Goal: Transaction & Acquisition: Book appointment/travel/reservation

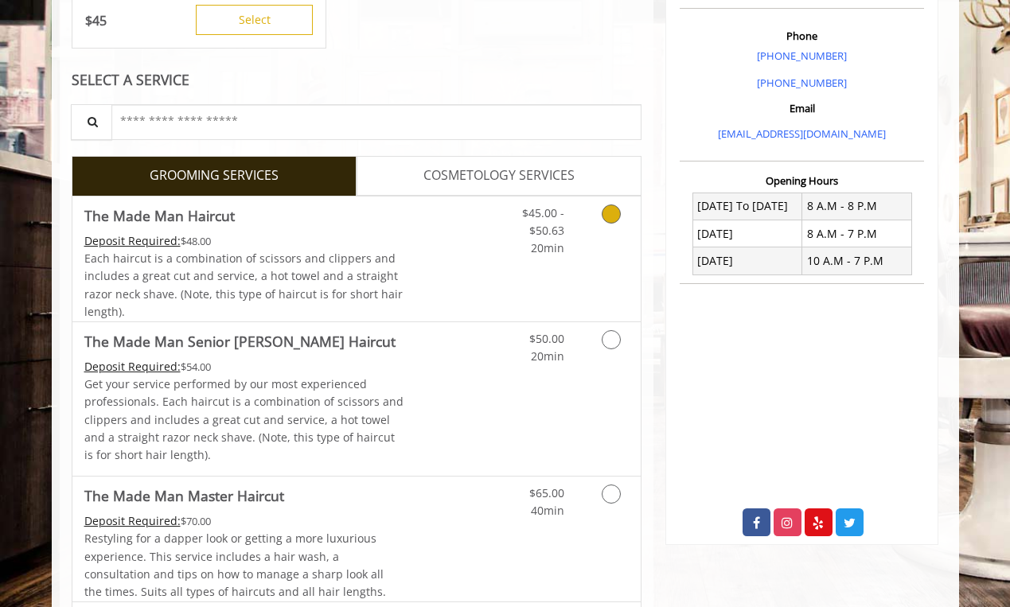
scroll to position [474, 0]
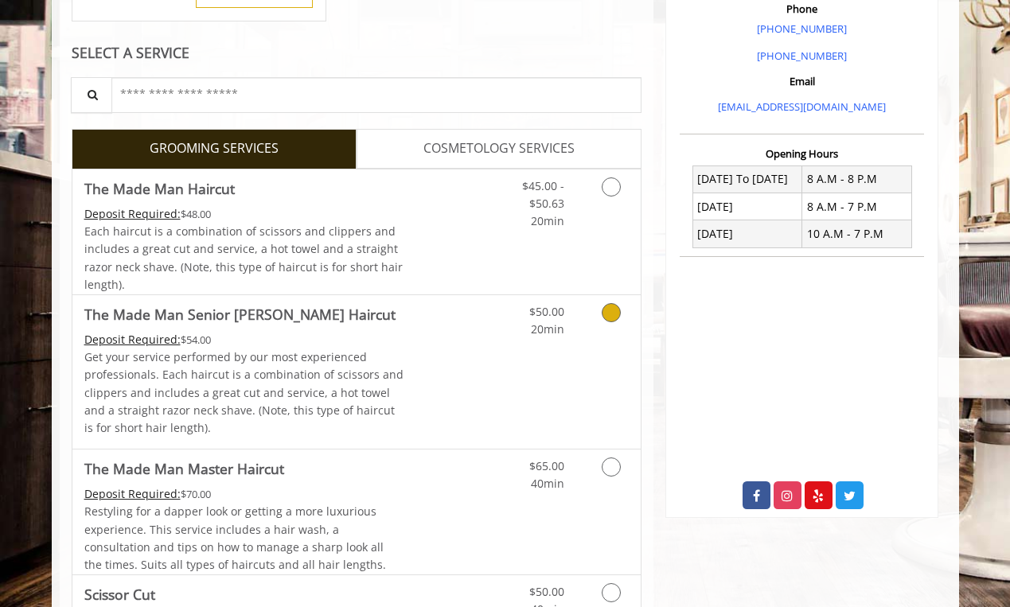
click at [612, 303] on icon "Grooming services" at bounding box center [611, 312] width 19 height 19
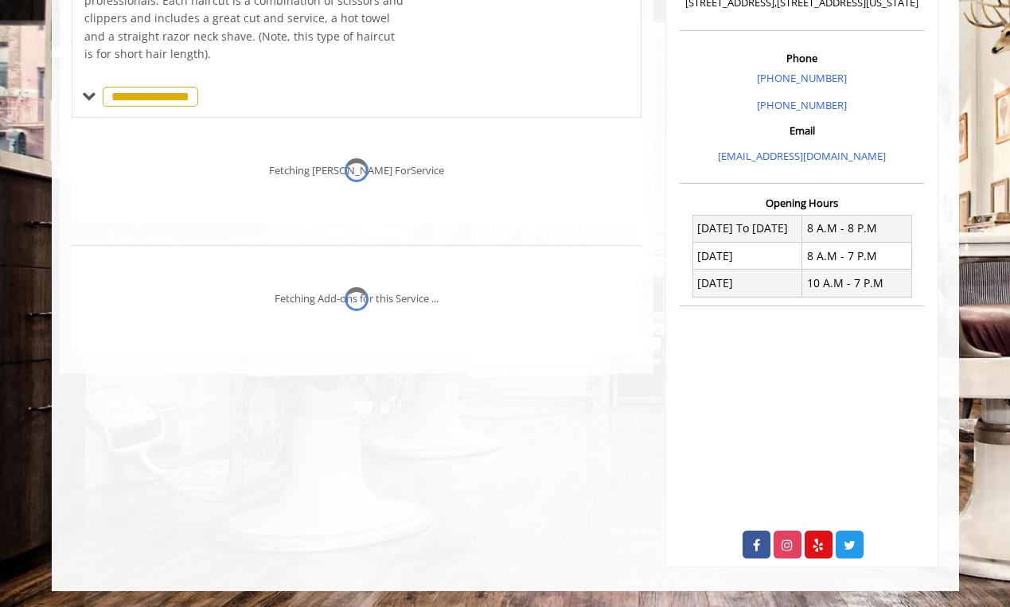
scroll to position [417, 0]
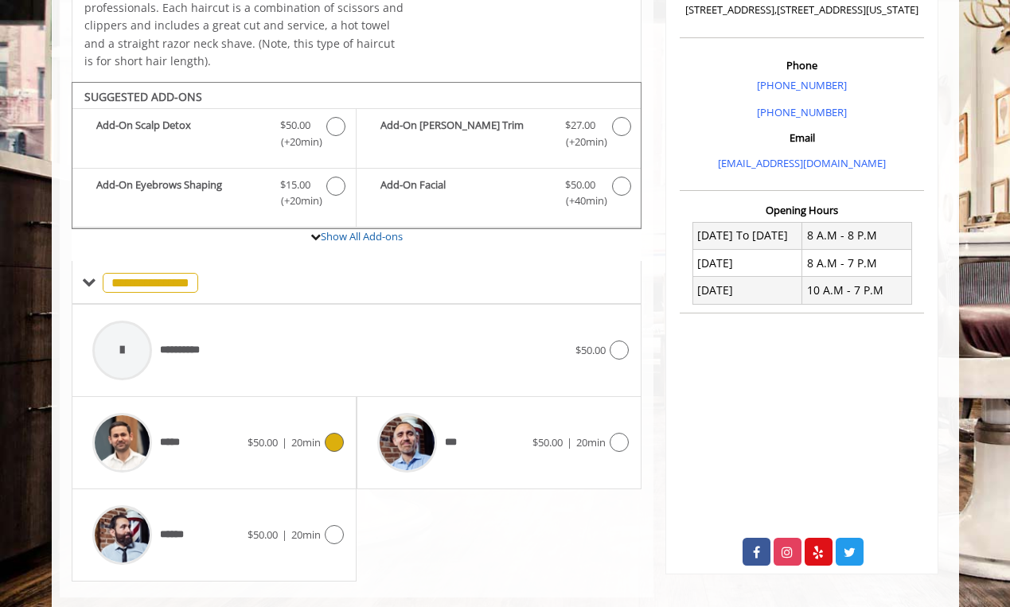
click at [333, 435] on icon at bounding box center [334, 442] width 19 height 19
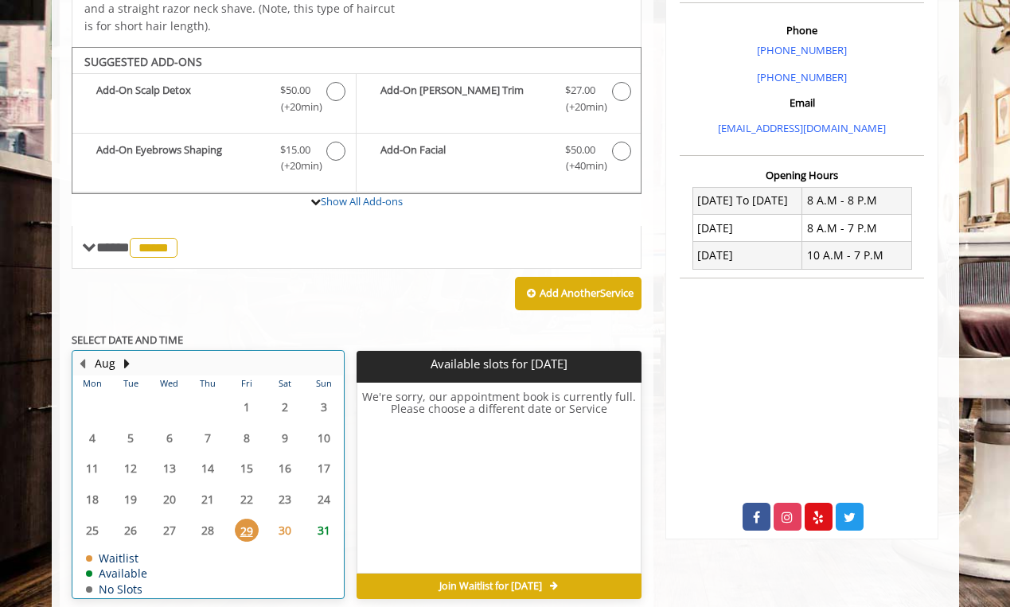
click at [123, 392] on table "Mon Tue Wed Thu Fri Sat Sun 28 29 30 31 1 2 3 4 5 6 7 8 9 10 11 12 13 14 15 16 …" at bounding box center [208, 487] width 270 height 222
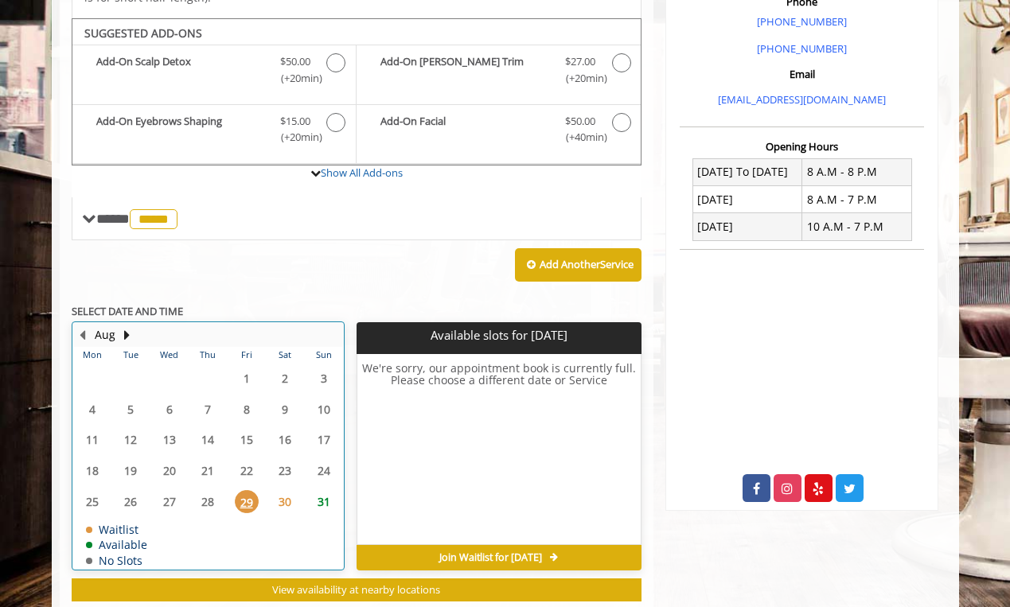
scroll to position [495, 0]
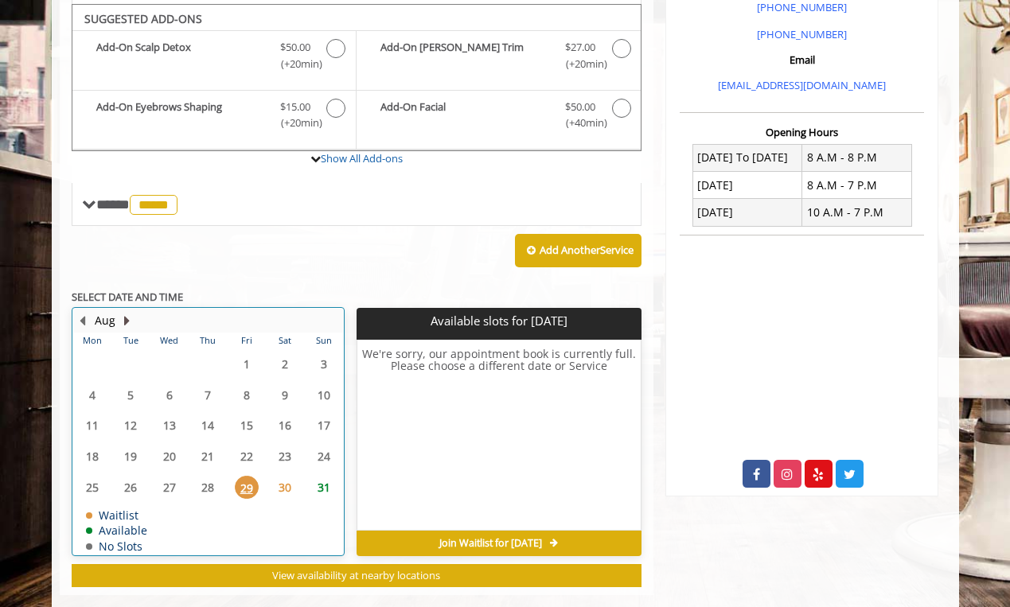
click at [125, 313] on button "Next Month" at bounding box center [127, 321] width 13 height 18
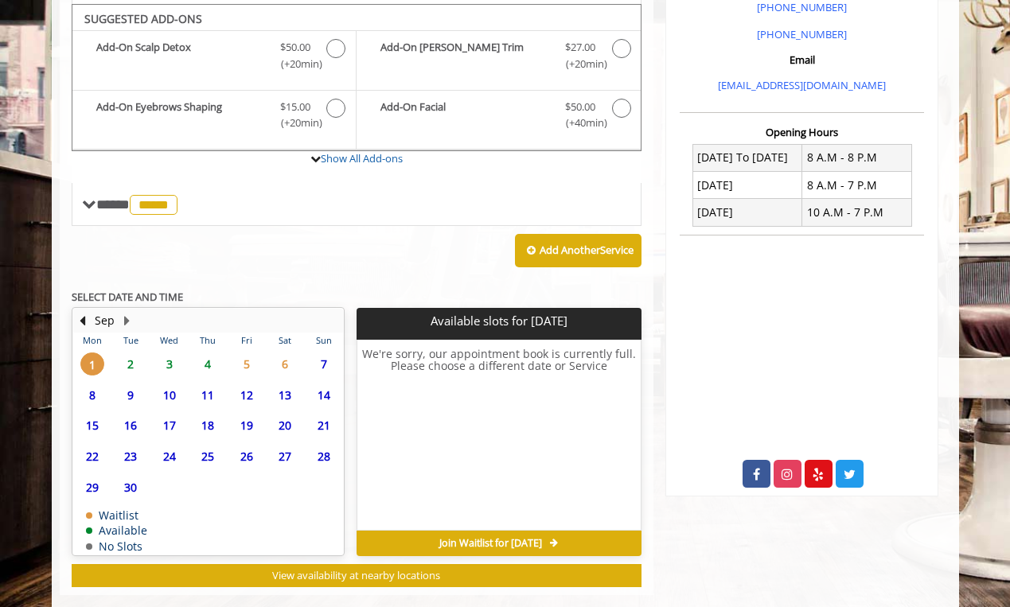
click at [202, 357] on span "4" at bounding box center [208, 364] width 24 height 23
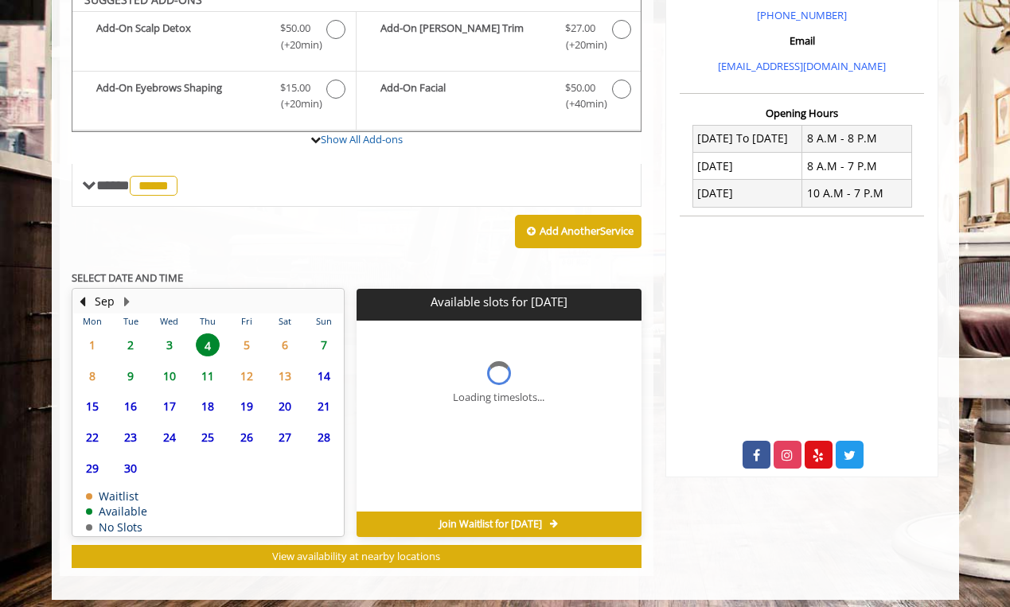
scroll to position [538, 0]
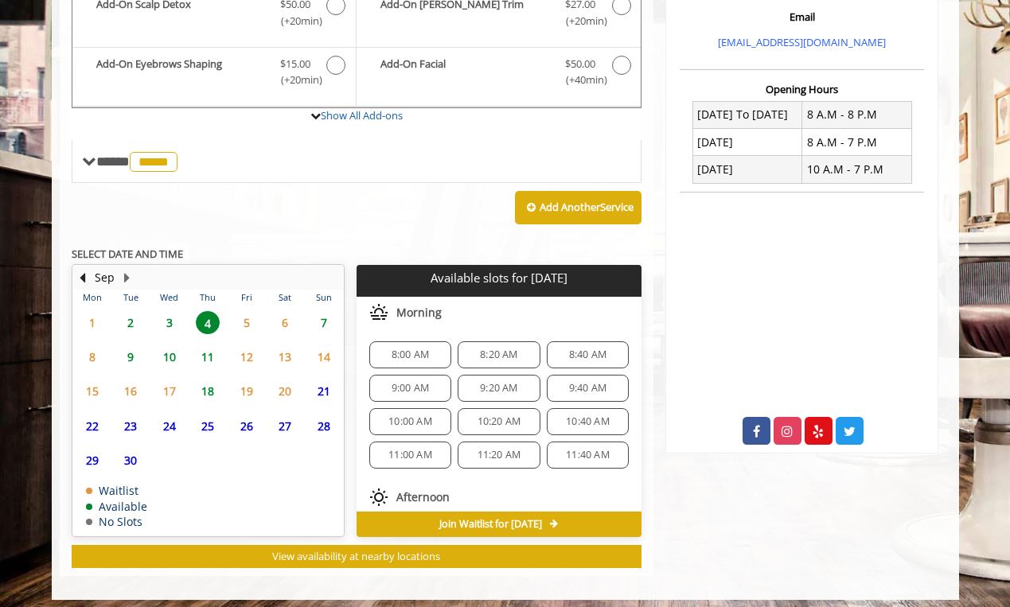
click at [402, 349] on span "8:00 AM" at bounding box center [410, 355] width 37 height 13
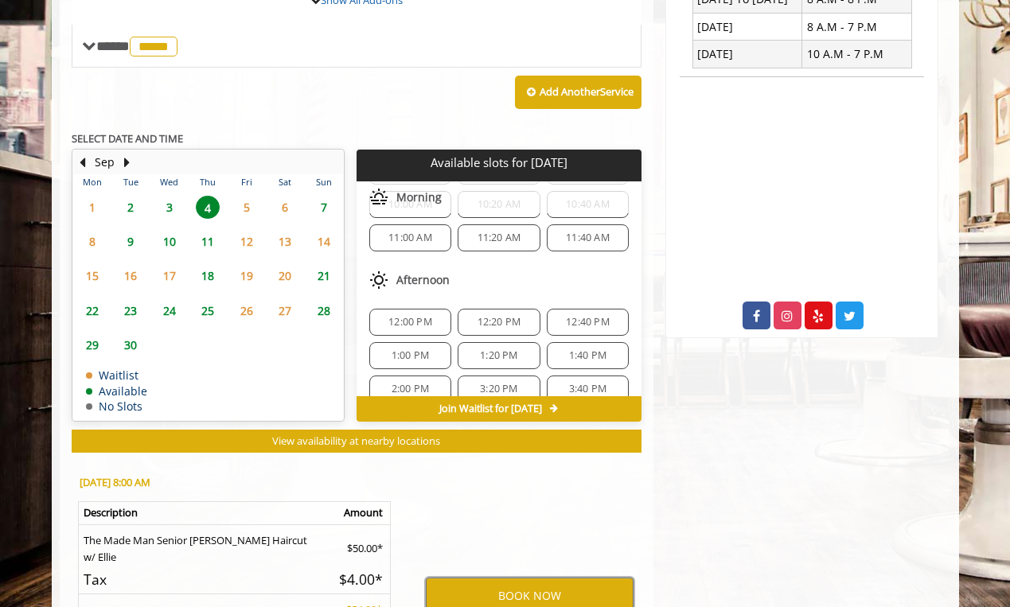
scroll to position [747, 0]
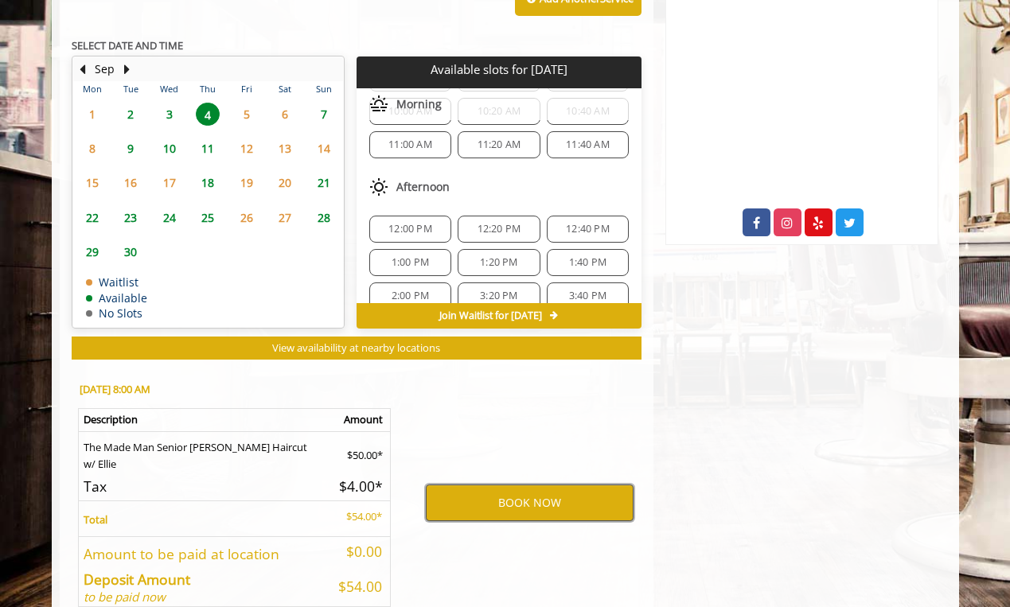
click at [527, 486] on button "BOOK NOW" at bounding box center [530, 503] width 208 height 37
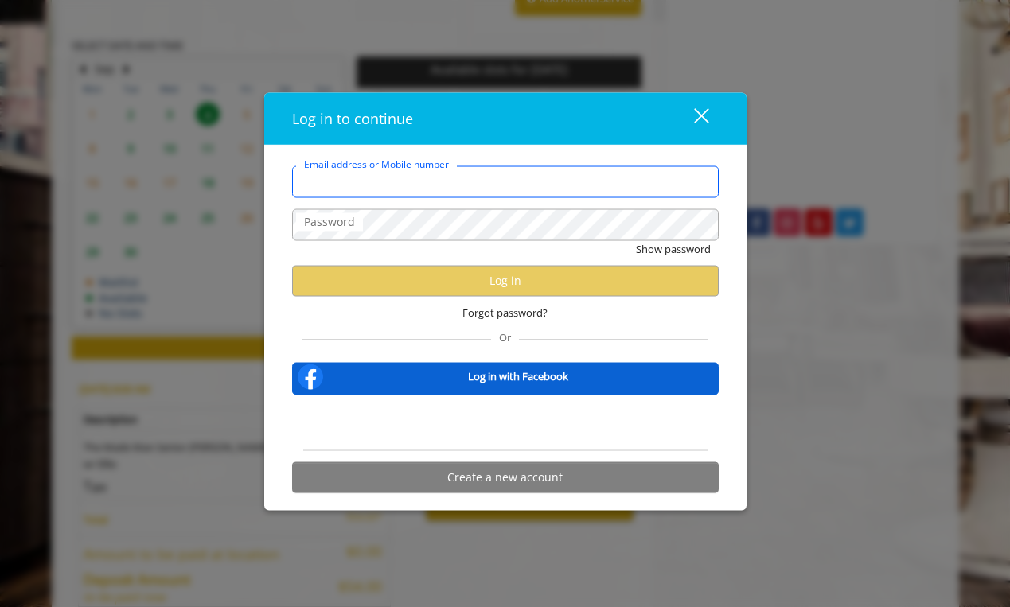
type input "**********"
click at [701, 115] on div "close dialog" at bounding box center [700, 114] width 15 height 15
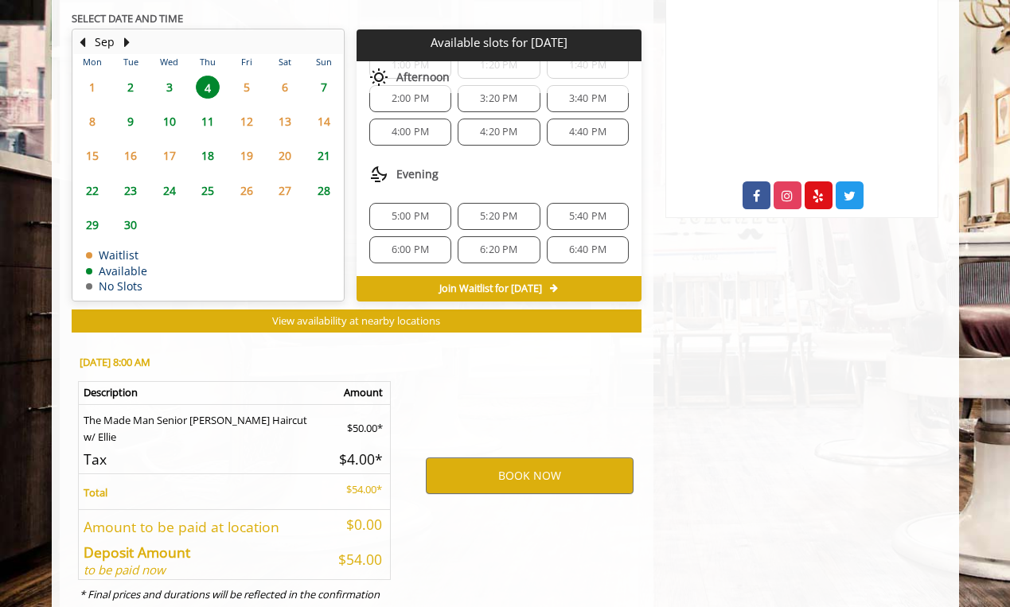
scroll to position [272, 0]
click at [543, 470] on button "BOOK NOW" at bounding box center [530, 476] width 208 height 37
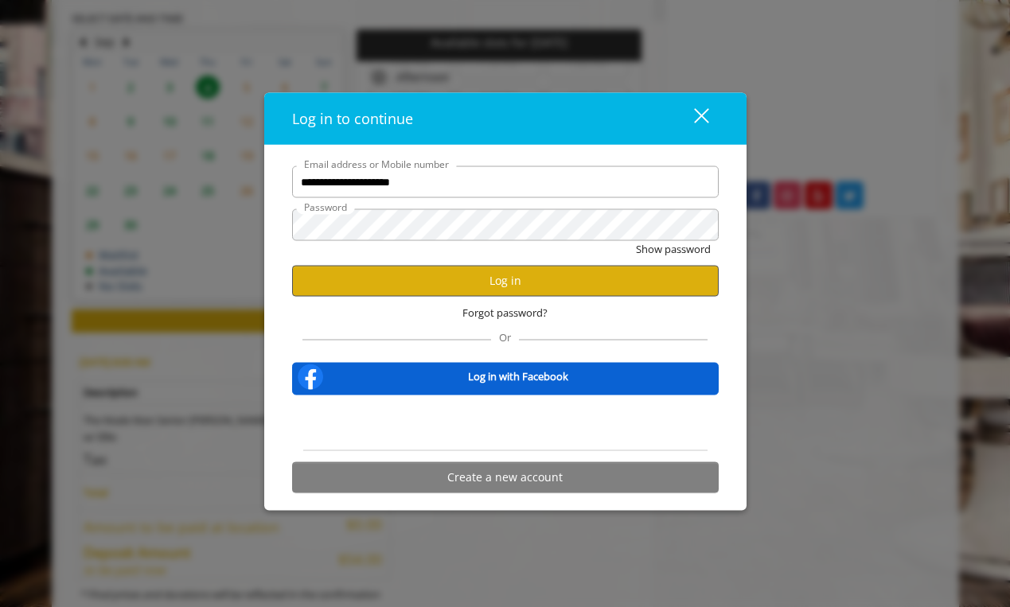
click at [518, 277] on button "Log in" at bounding box center [505, 280] width 427 height 31
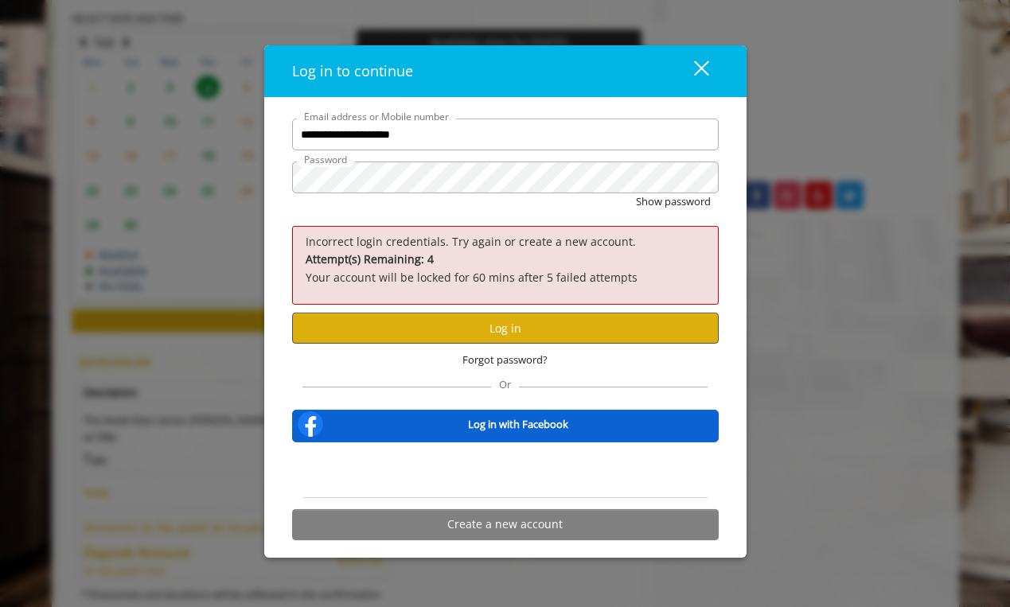
click at [504, 325] on button "Log in" at bounding box center [505, 328] width 427 height 31
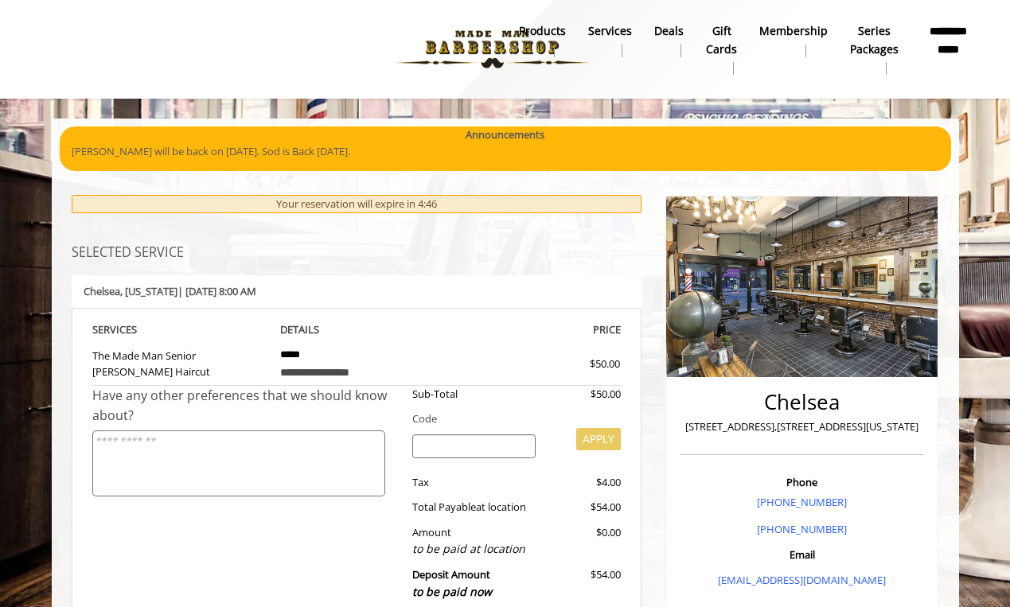
scroll to position [0, 0]
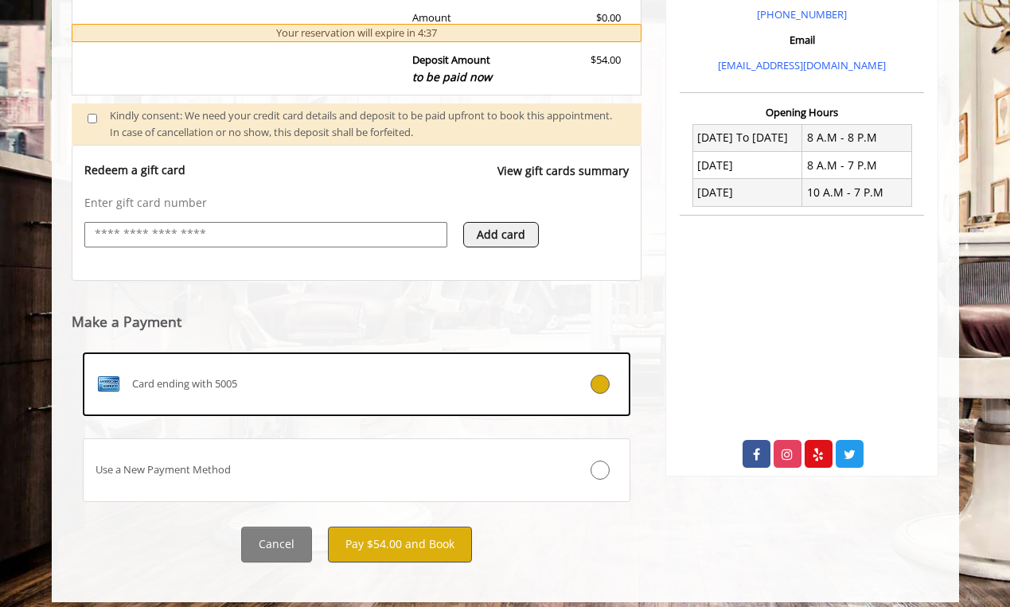
click at [409, 528] on button "Pay $54.00 and Book" at bounding box center [400, 545] width 144 height 36
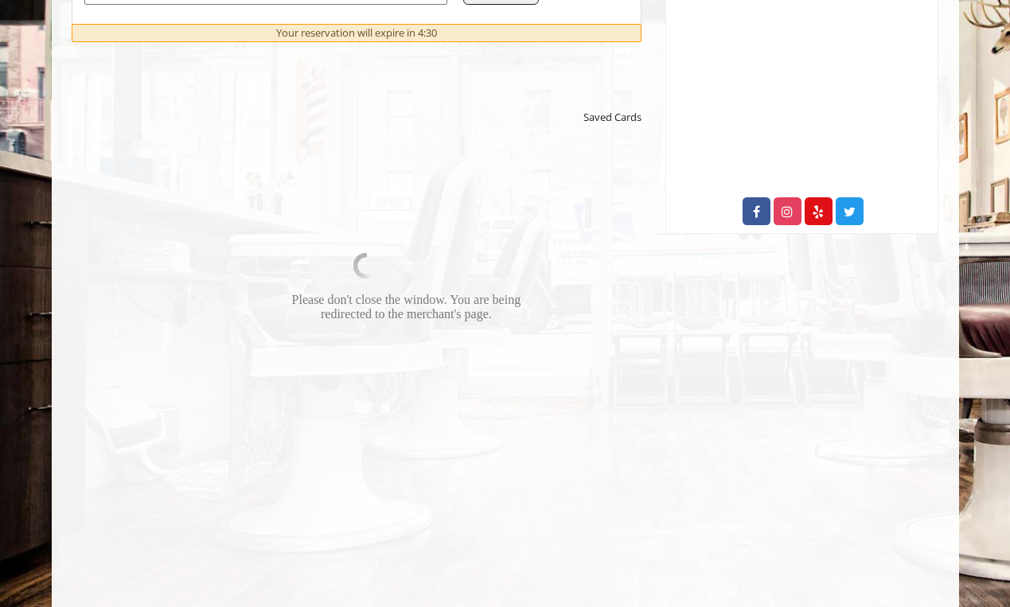
scroll to position [758, 0]
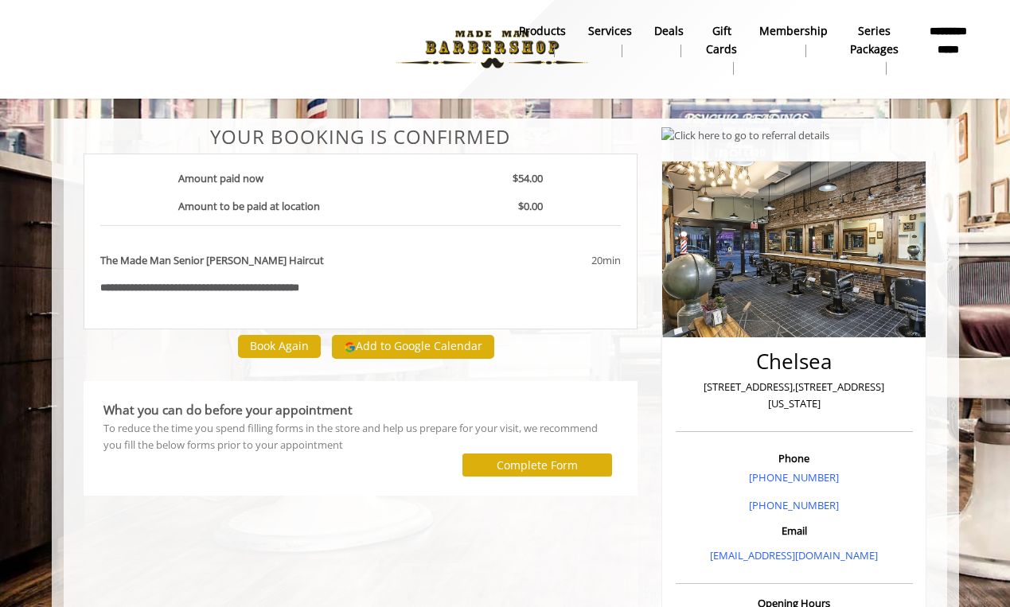
click at [291, 342] on button "Book Again" at bounding box center [279, 346] width 83 height 23
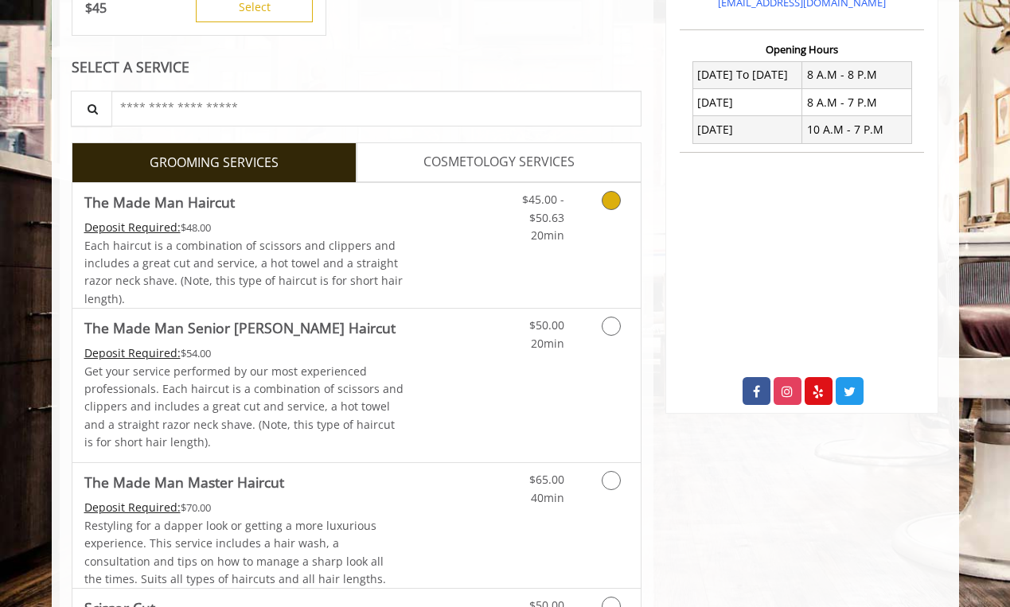
scroll to position [579, 0]
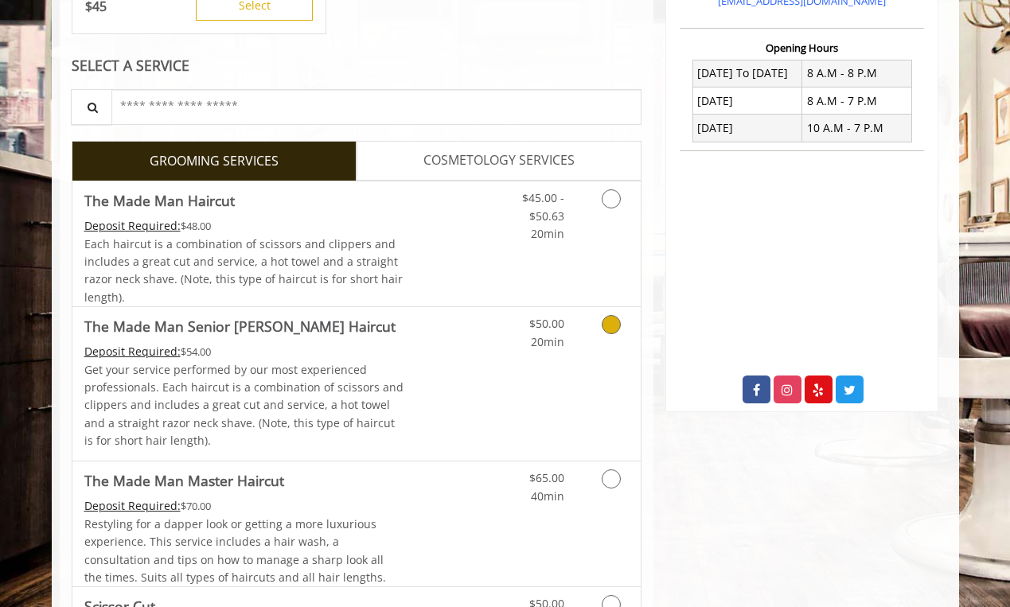
click at [609, 322] on icon "Grooming services" at bounding box center [611, 324] width 19 height 19
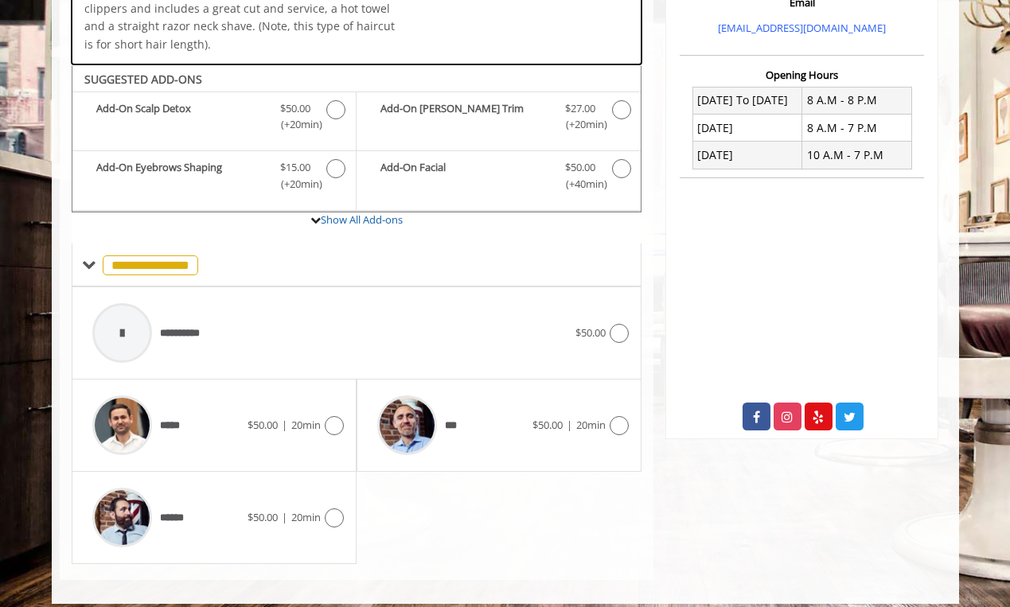
scroll to position [557, 0]
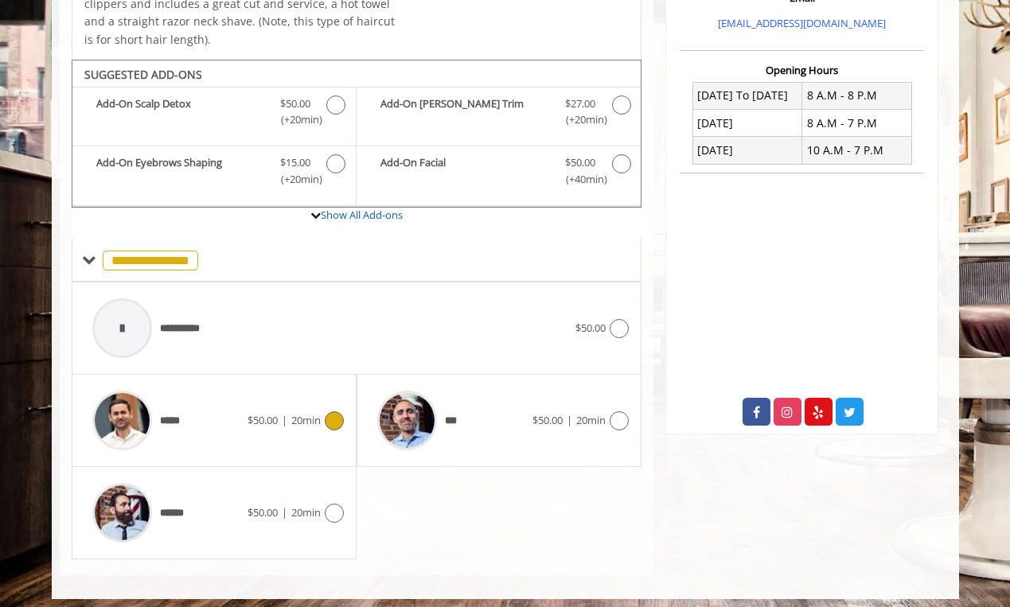
click at [331, 414] on icon at bounding box center [334, 420] width 19 height 19
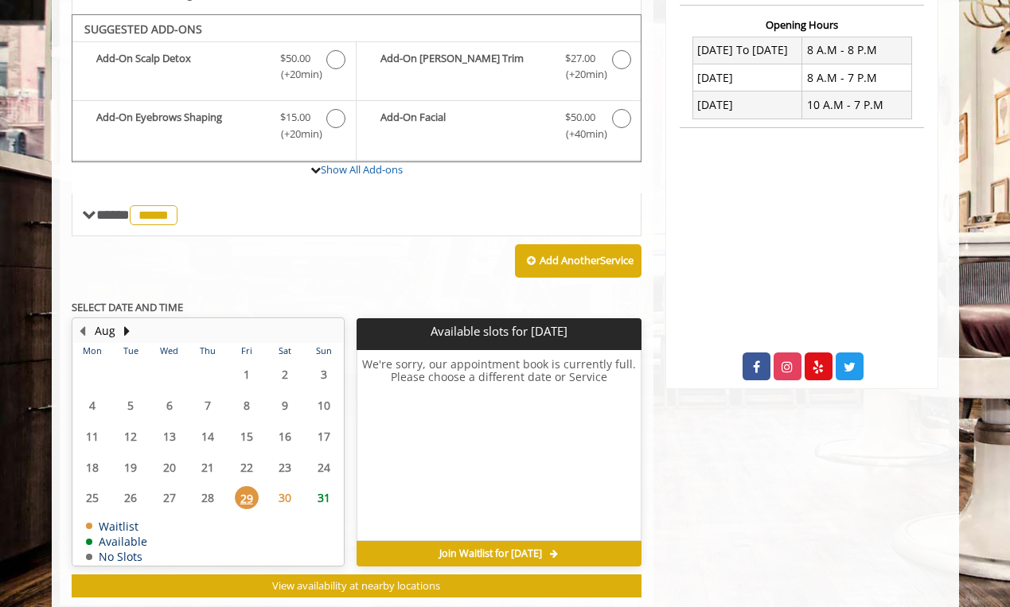
scroll to position [612, 0]
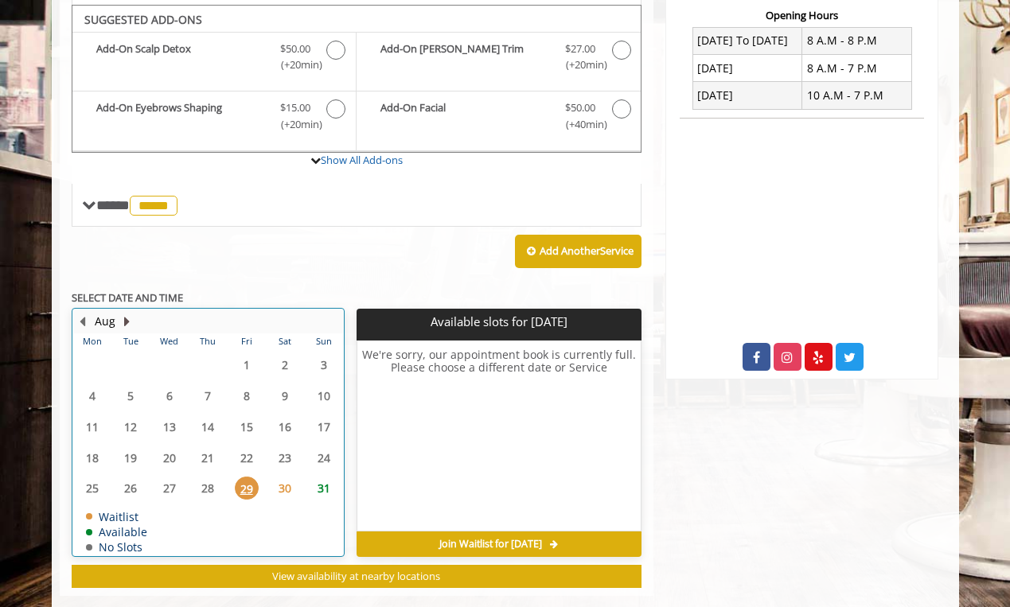
click at [123, 313] on button "Next Month" at bounding box center [127, 322] width 13 height 18
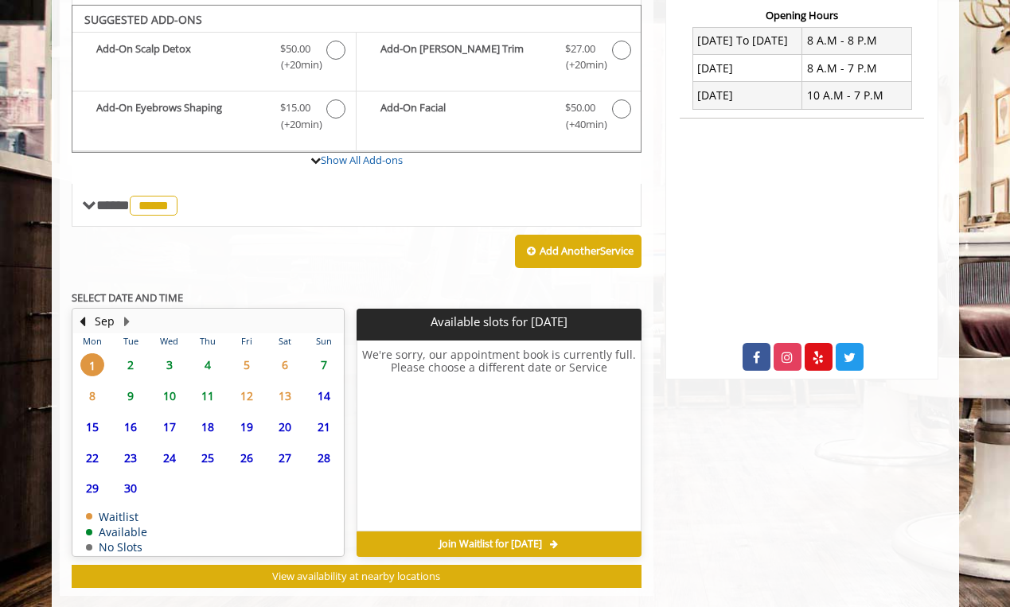
click at [94, 477] on span "29" at bounding box center [92, 488] width 24 height 23
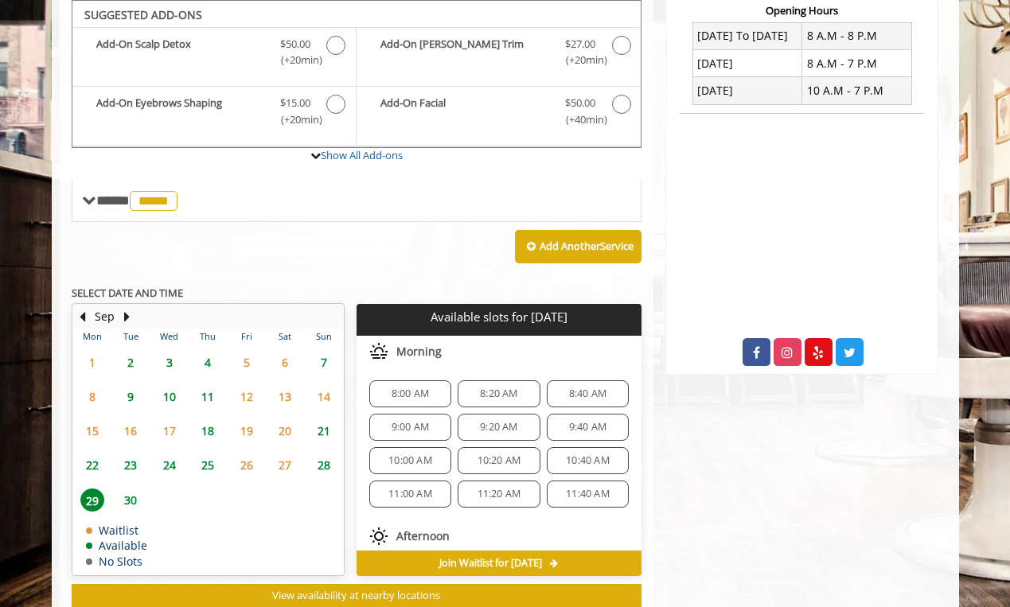
scroll to position [0, 0]
click at [390, 251] on div "Add Another Service" at bounding box center [357, 246] width 571 height 49
